Goal: Task Accomplishment & Management: Use online tool/utility

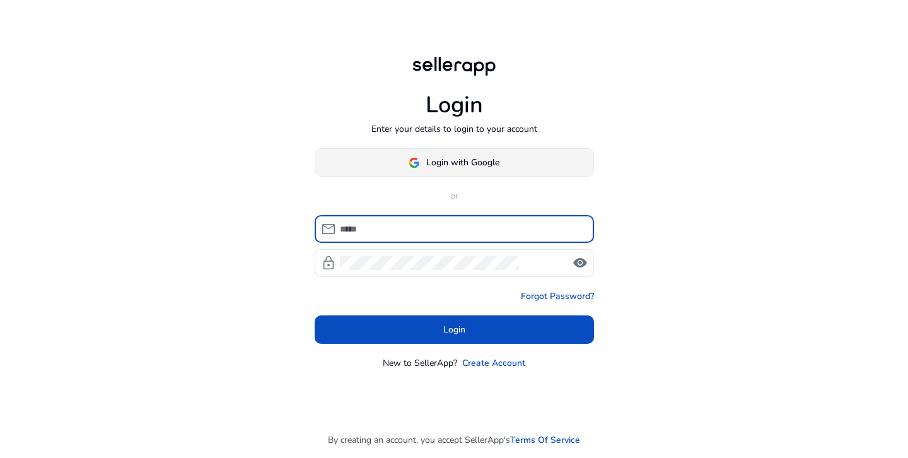
click at [453, 162] on span "Login with Google" at bounding box center [462, 162] width 73 height 13
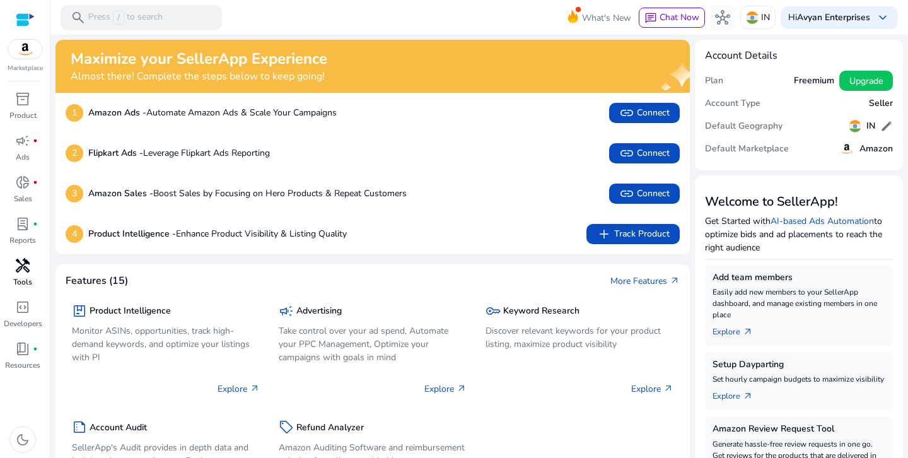
click at [26, 273] on span "handyman" at bounding box center [22, 265] width 15 height 15
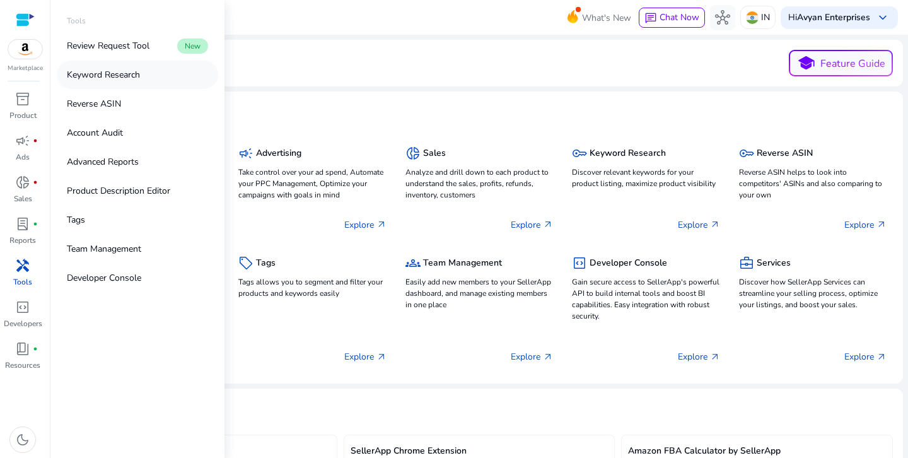
click at [93, 71] on p "Keyword Research" at bounding box center [103, 74] width 73 height 13
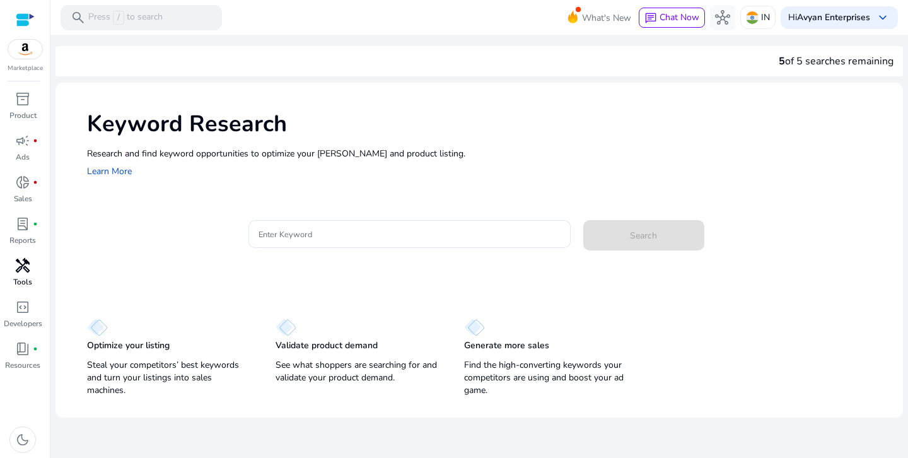
click at [682, 120] on h1 "Keyword Research" at bounding box center [489, 123] width 804 height 27
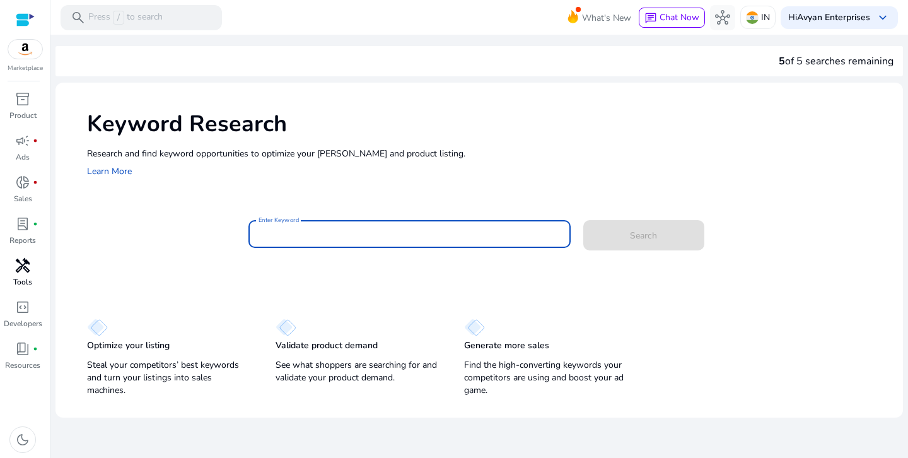
paste input "**********"
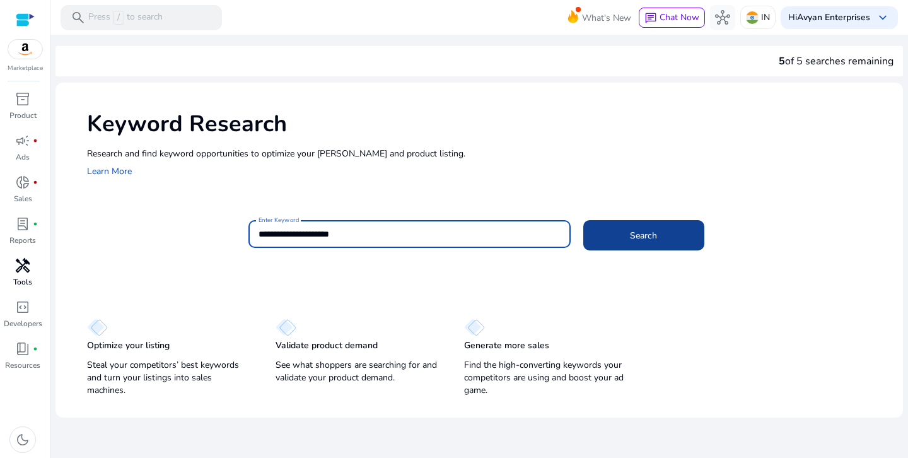
type input "**********"
click at [657, 223] on span at bounding box center [643, 235] width 121 height 30
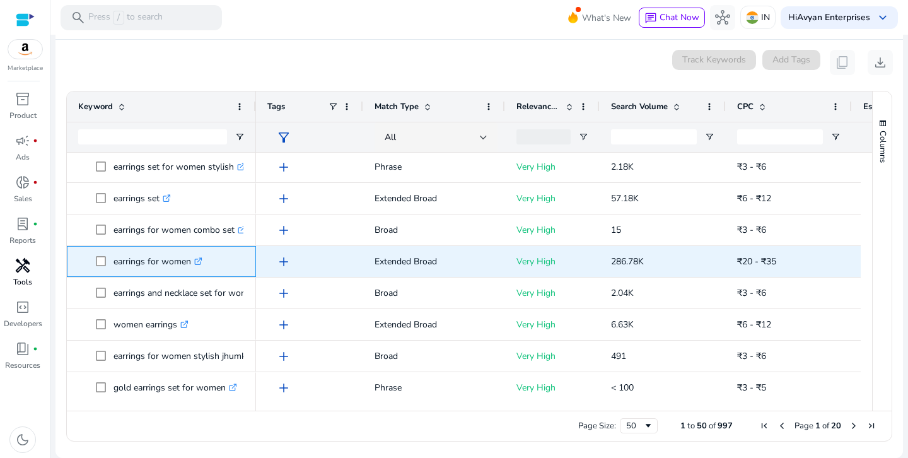
drag, startPoint x: 112, startPoint y: 262, endPoint x: 192, endPoint y: 271, distance: 81.1
click at [192, 271] on span "earrings for women .st0{fill:#2c8af8}" at bounding box center [170, 261] width 149 height 26
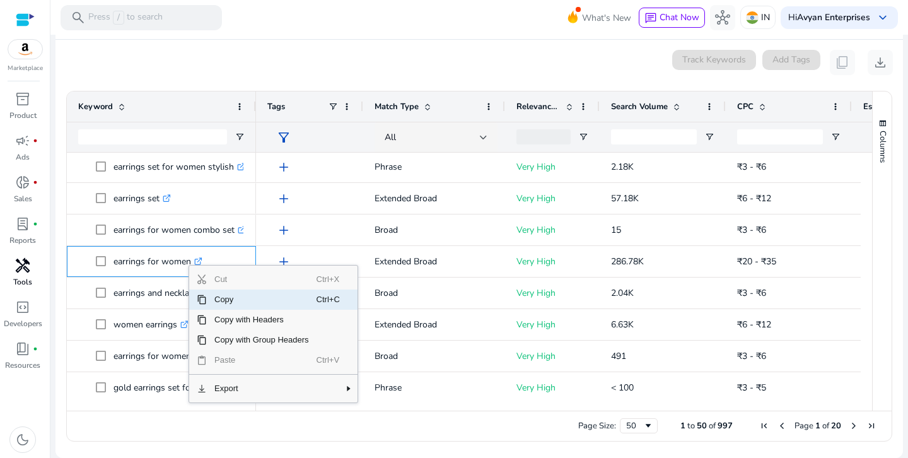
click at [223, 301] on span "Copy" at bounding box center [262, 299] width 110 height 20
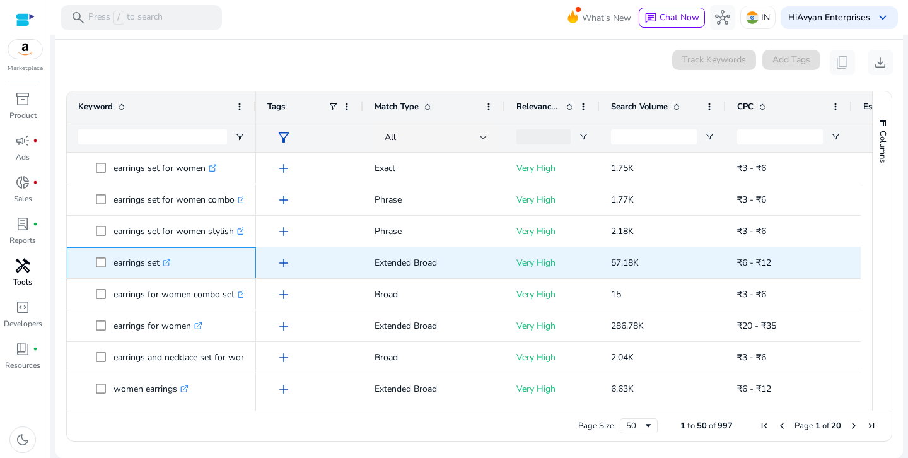
drag, startPoint x: 161, startPoint y: 201, endPoint x: 115, endPoint y: 263, distance: 77.6
click at [115, 263] on p "earrings set .st0{fill:#2c8af8}" at bounding box center [142, 263] width 57 height 26
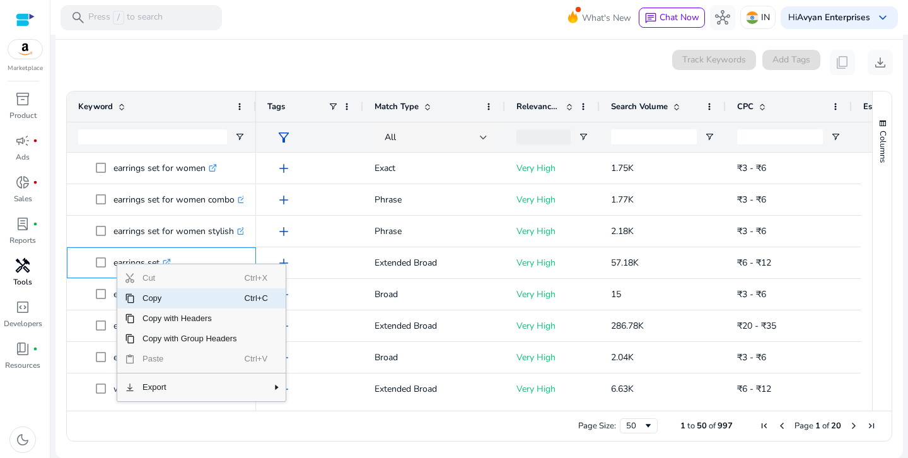
click at [136, 296] on span "Copy" at bounding box center [190, 298] width 110 height 20
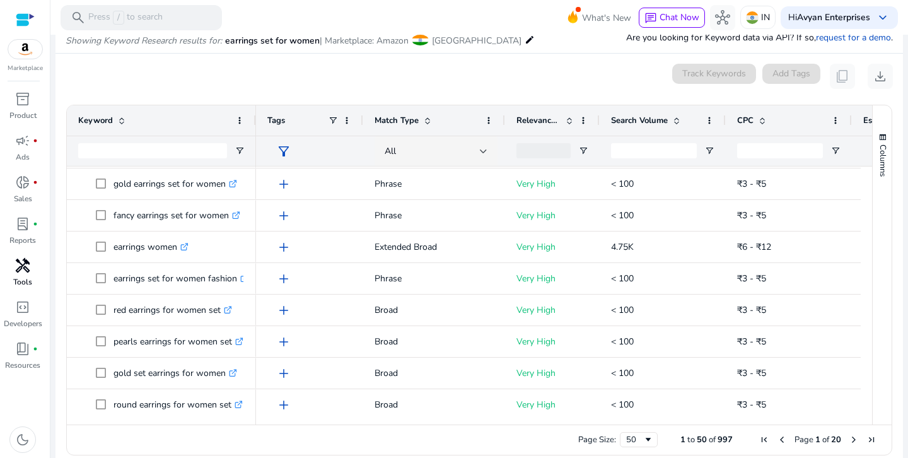
scroll to position [450, 0]
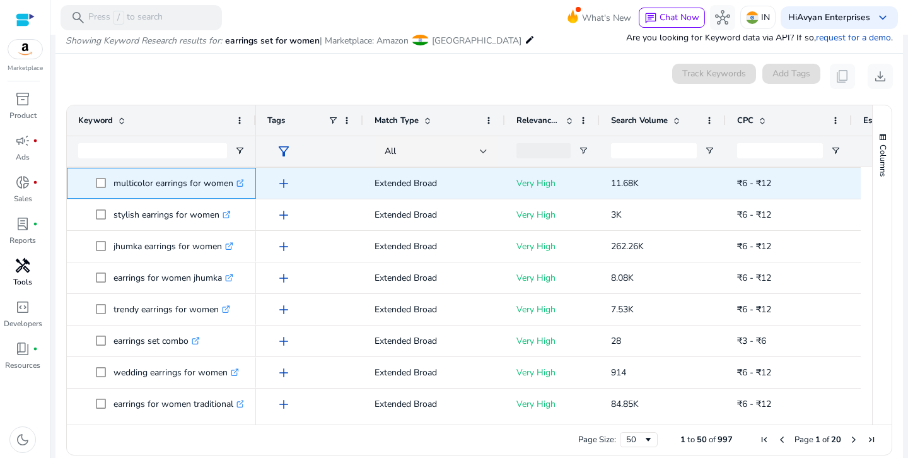
drag, startPoint x: 110, startPoint y: 390, endPoint x: 225, endPoint y: 187, distance: 232.4
click at [228, 195] on span "multicolor earrings for women .st0{fill:#2c8af8}" at bounding box center [170, 183] width 149 height 26
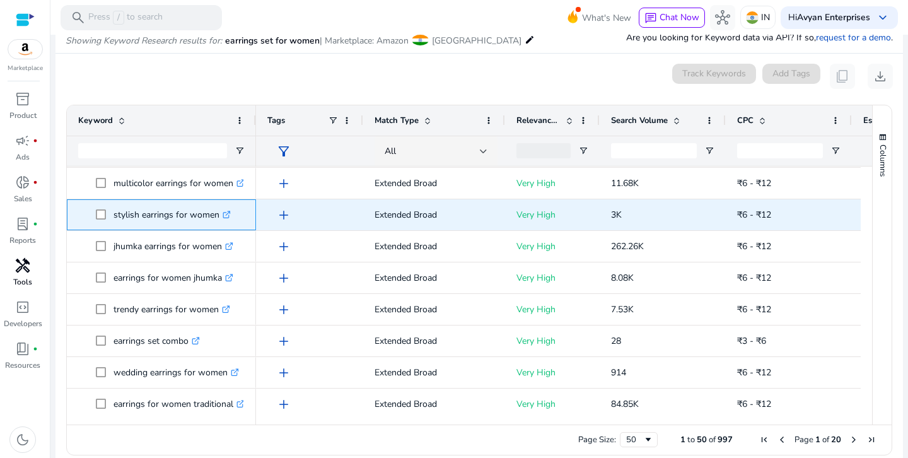
click at [213, 202] on p "stylish earrings for women .st0{fill:#2c8af8}" at bounding box center [172, 215] width 117 height 26
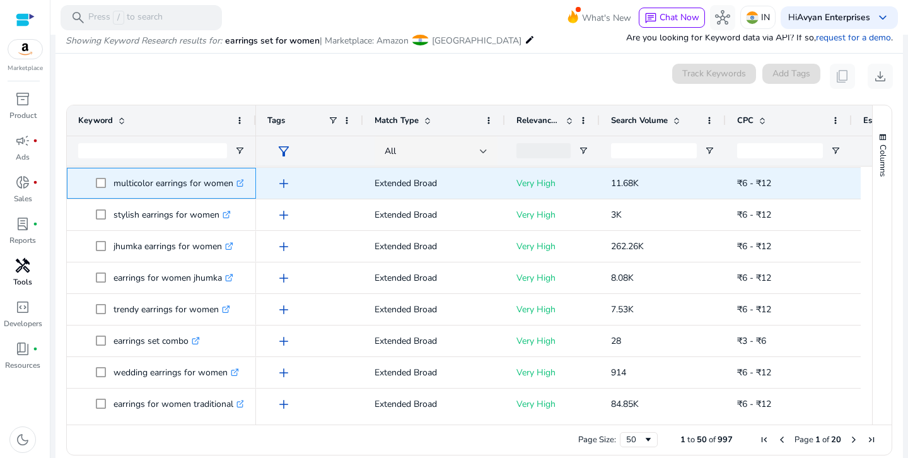
drag, startPoint x: 110, startPoint y: 182, endPoint x: 236, endPoint y: 193, distance: 126.0
click at [236, 193] on span "multicolor earrings for women .st0{fill:#2c8af8}" at bounding box center [170, 183] width 149 height 26
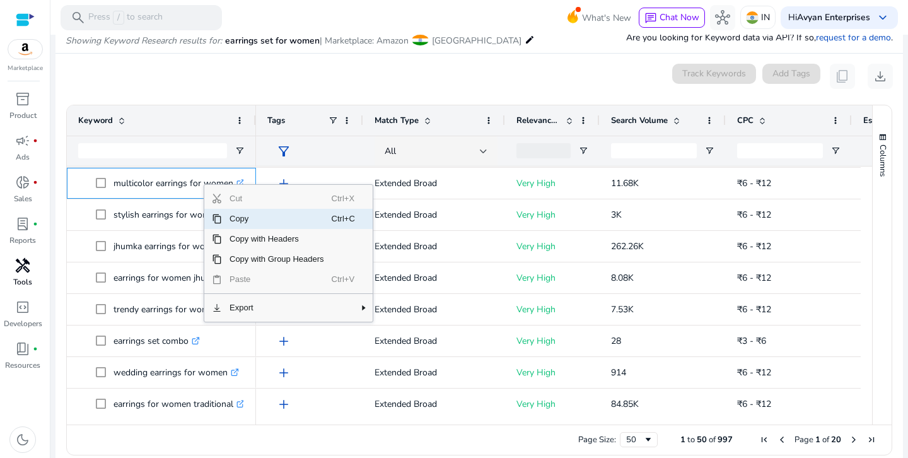
click at [231, 216] on span "Copy" at bounding box center [277, 219] width 110 height 20
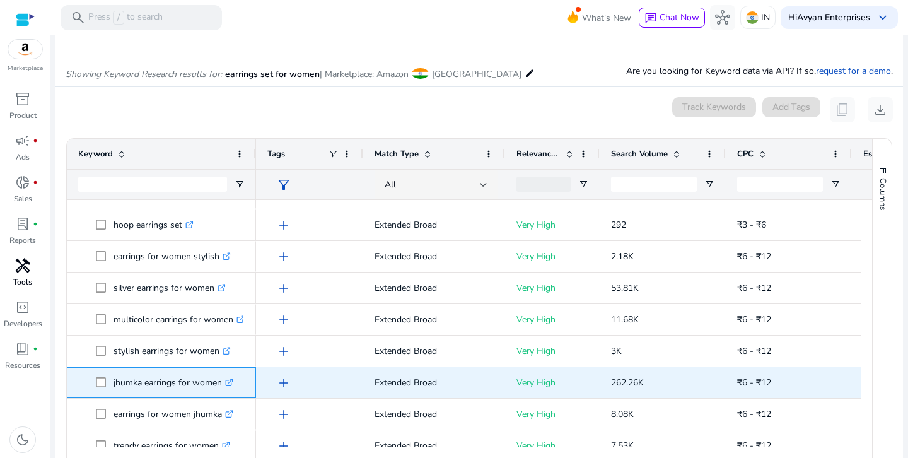
drag, startPoint x: 112, startPoint y: 382, endPoint x: 223, endPoint y: 387, distance: 111.7
click at [223, 387] on span "jhumka earrings for women .st0{fill:#2c8af8}" at bounding box center [170, 383] width 149 height 26
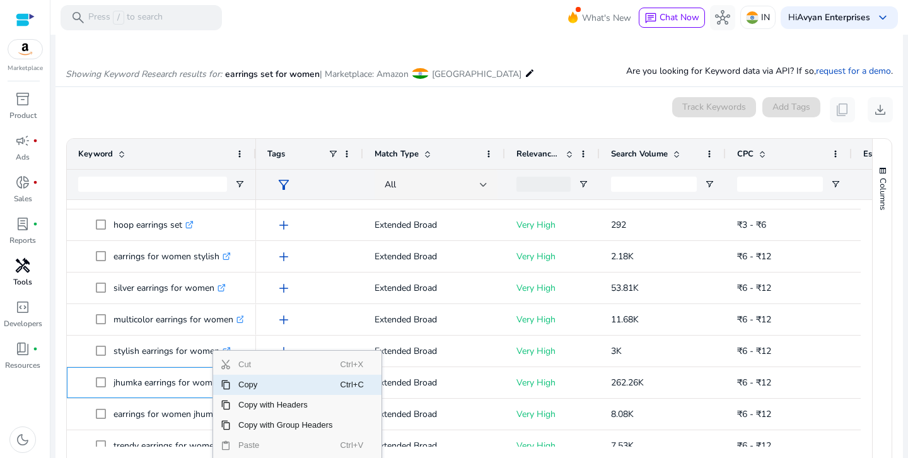
click at [223, 386] on span "Context Menu" at bounding box center [226, 385] width 10 height 10
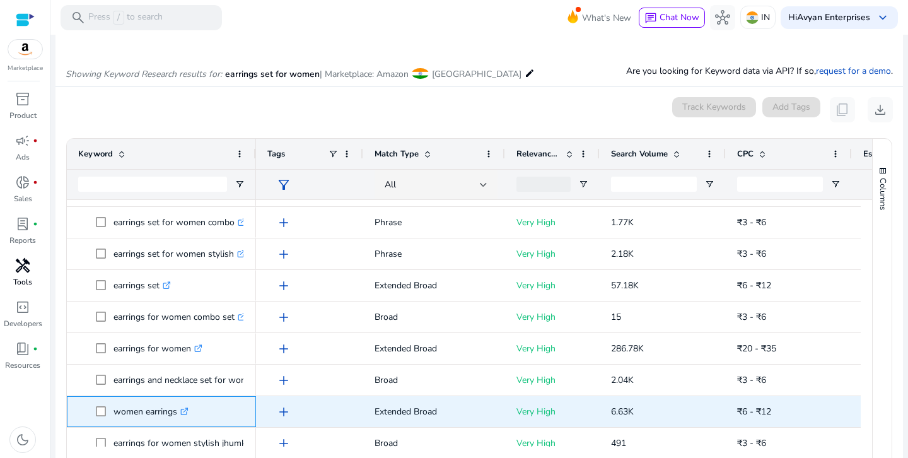
drag, startPoint x: 112, startPoint y: 412, endPoint x: 180, endPoint y: 418, distance: 68.3
click at [180, 418] on span "women earrings .st0{fill:#2c8af8}" at bounding box center [170, 412] width 149 height 26
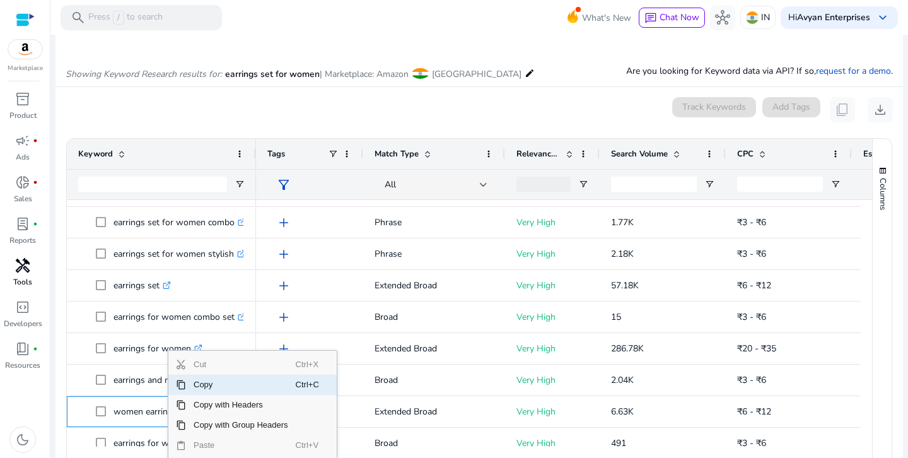
click at [194, 385] on span "Copy" at bounding box center [241, 385] width 110 height 20
